Goal: Task Accomplishment & Management: Manage account settings

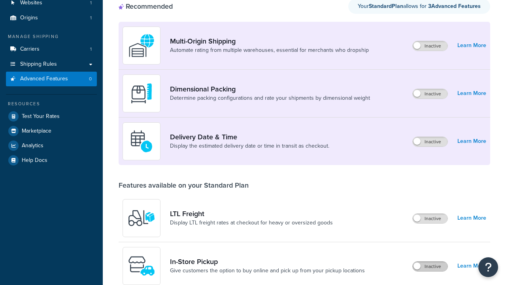
click at [430, 261] on label "Inactive" at bounding box center [430, 265] width 35 height 9
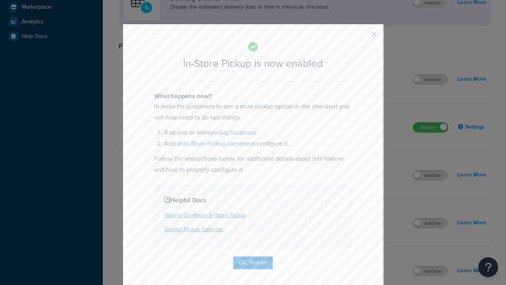
click at [362, 37] on button "button" at bounding box center [362, 37] width 2 height 2
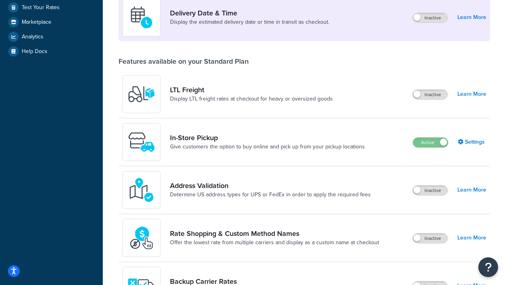
scroll to position [192, 0]
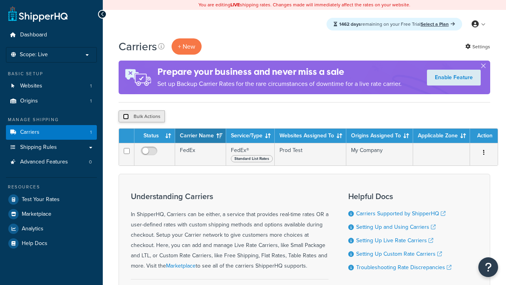
click at [126, 117] on input "checkbox" at bounding box center [126, 116] width 6 height 6
checkbox input "true"
click at [213, 117] on button "Delete" at bounding box center [210, 116] width 27 height 12
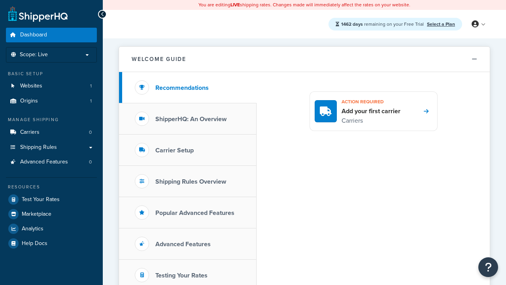
click at [34, 35] on span "Dashboard" at bounding box center [33, 35] width 27 height 7
click at [478, 24] on icon at bounding box center [475, 24] width 7 height 7
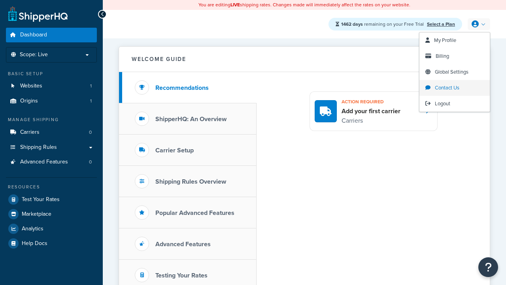
click at [455, 88] on span "Contact Us" at bounding box center [447, 88] width 25 height 8
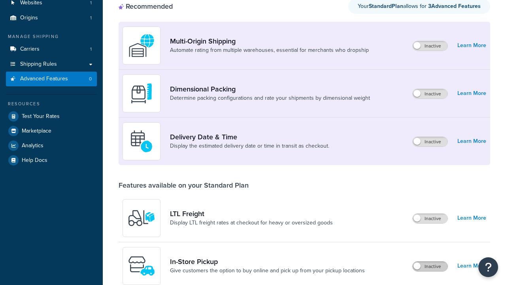
click at [430, 261] on label "Inactive" at bounding box center [430, 265] width 35 height 9
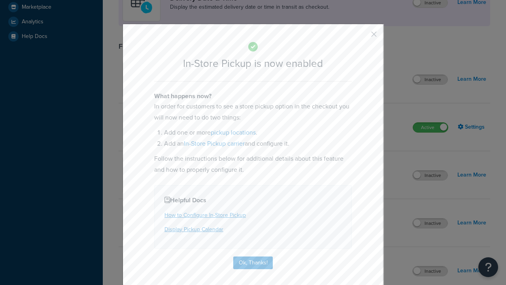
click at [362, 37] on button "button" at bounding box center [362, 37] width 2 height 2
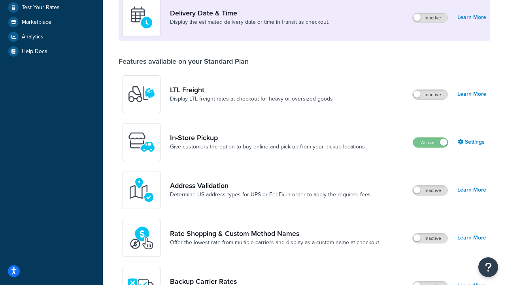
scroll to position [192, 0]
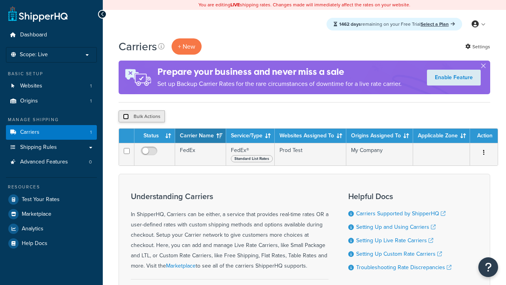
click at [126, 117] on input "checkbox" at bounding box center [126, 116] width 6 height 6
checkbox input "true"
click at [213, 117] on button "Delete" at bounding box center [210, 116] width 27 height 12
